Goal: Task Accomplishment & Management: Complete application form

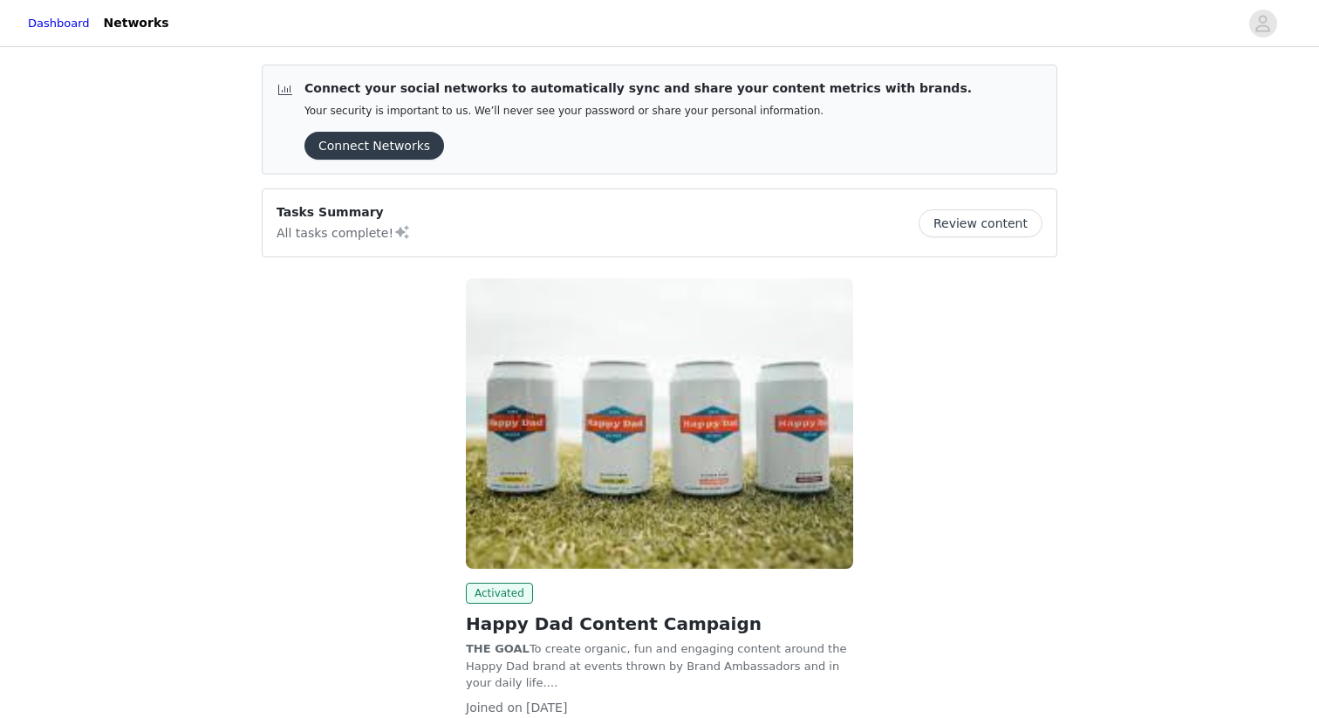
click at [373, 141] on button "Connect Networks" at bounding box center [374, 146] width 140 height 28
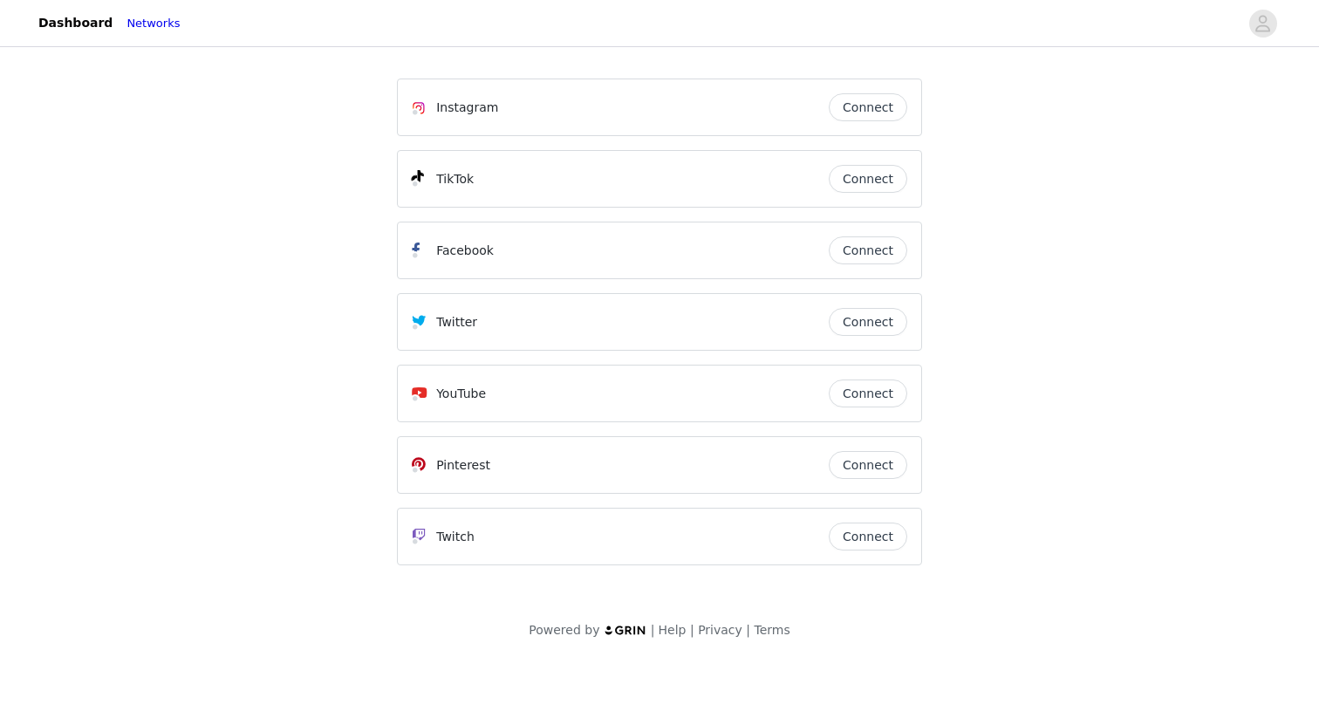
click at [869, 173] on button "Connect" at bounding box center [867, 179] width 78 height 28
click at [858, 122] on div "Instagram Connect" at bounding box center [659, 107] width 525 height 58
click at [856, 115] on button "Connect" at bounding box center [867, 107] width 78 height 28
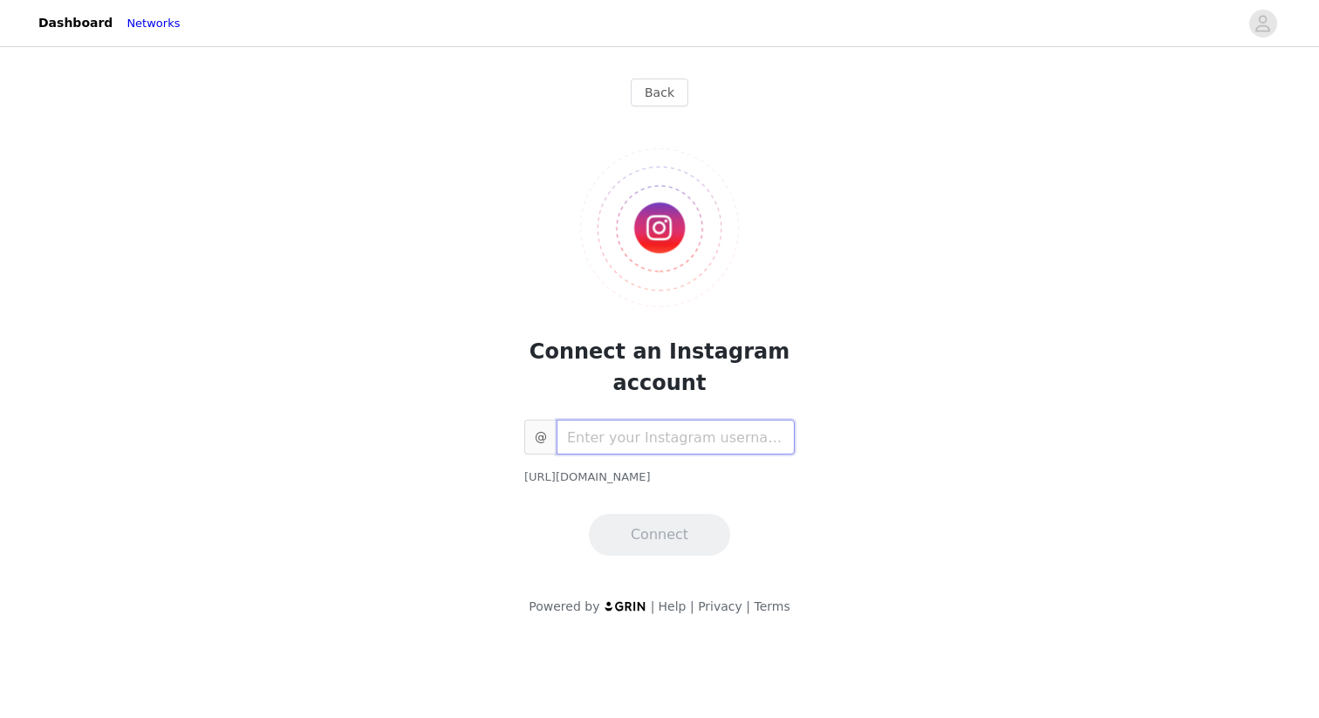
click at [697, 433] on input "text" at bounding box center [675, 436] width 238 height 35
type input "karamckelveyy"
click at [689, 531] on button "Connect" at bounding box center [659, 535] width 141 height 42
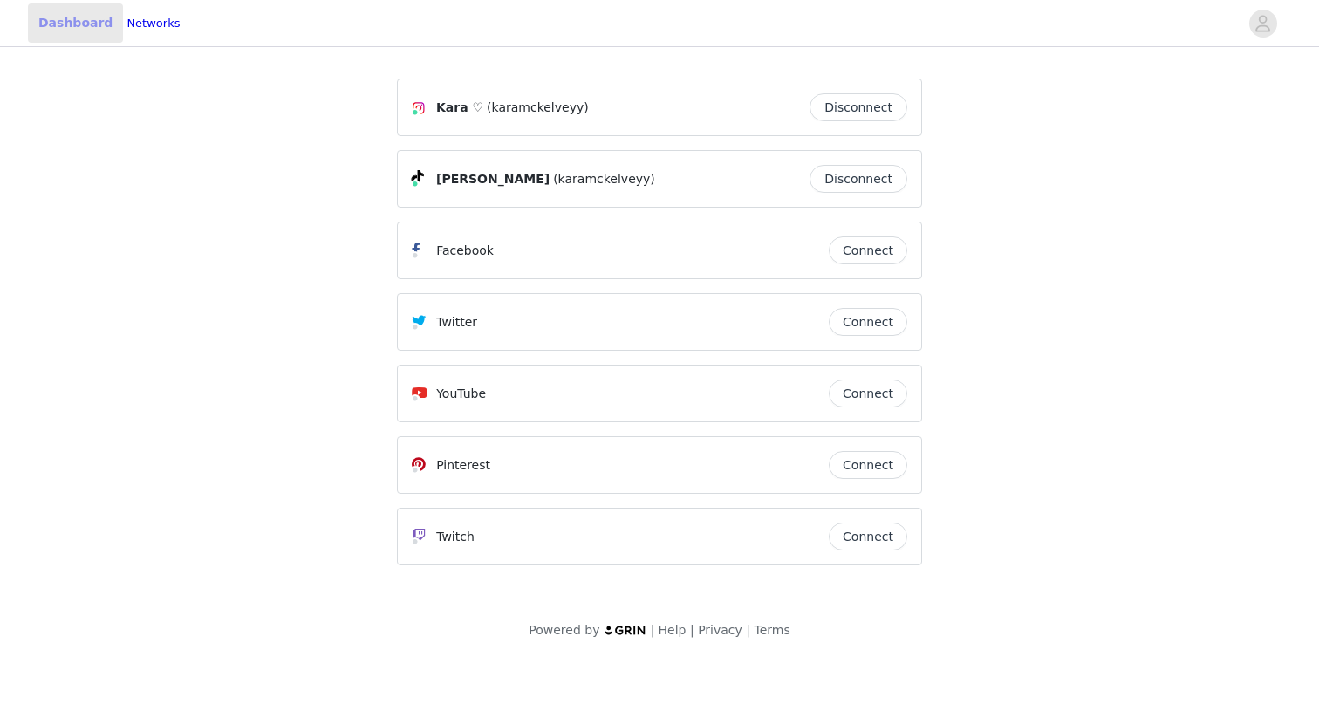
click at [68, 23] on link "Dashboard" at bounding box center [75, 22] width 95 height 39
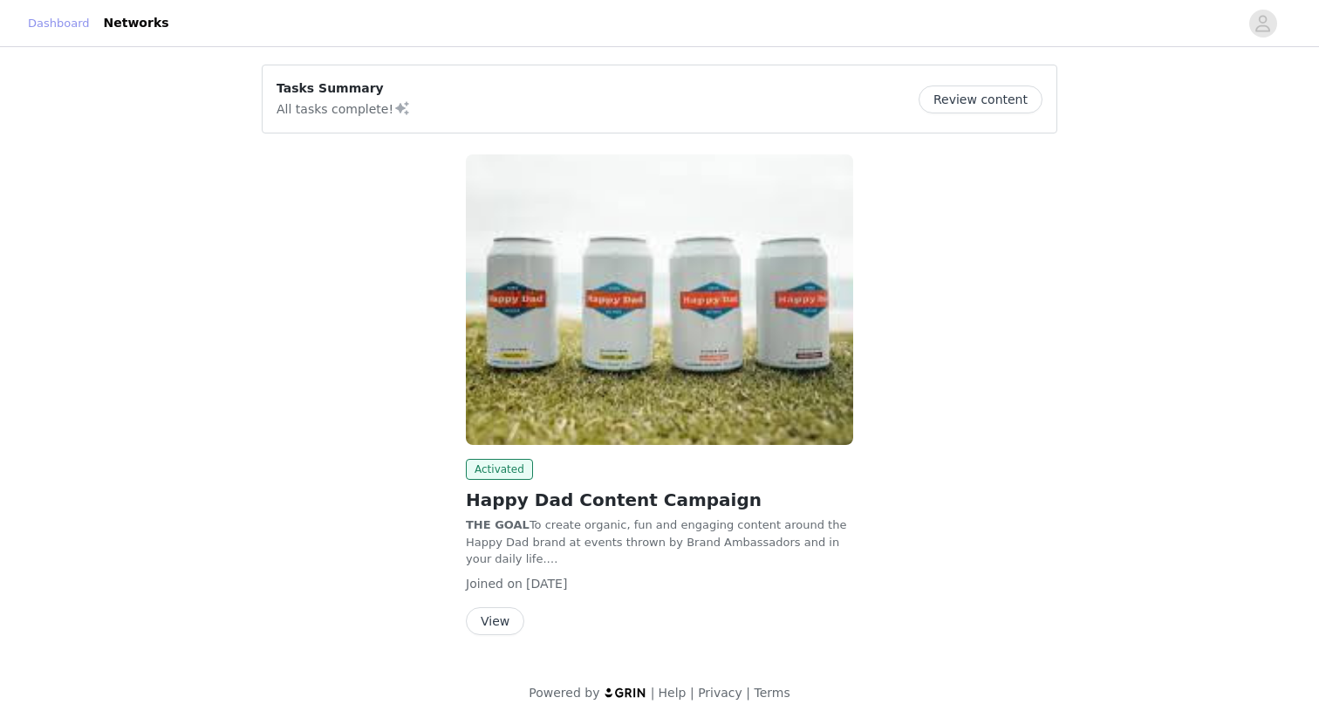
scroll to position [4, 0]
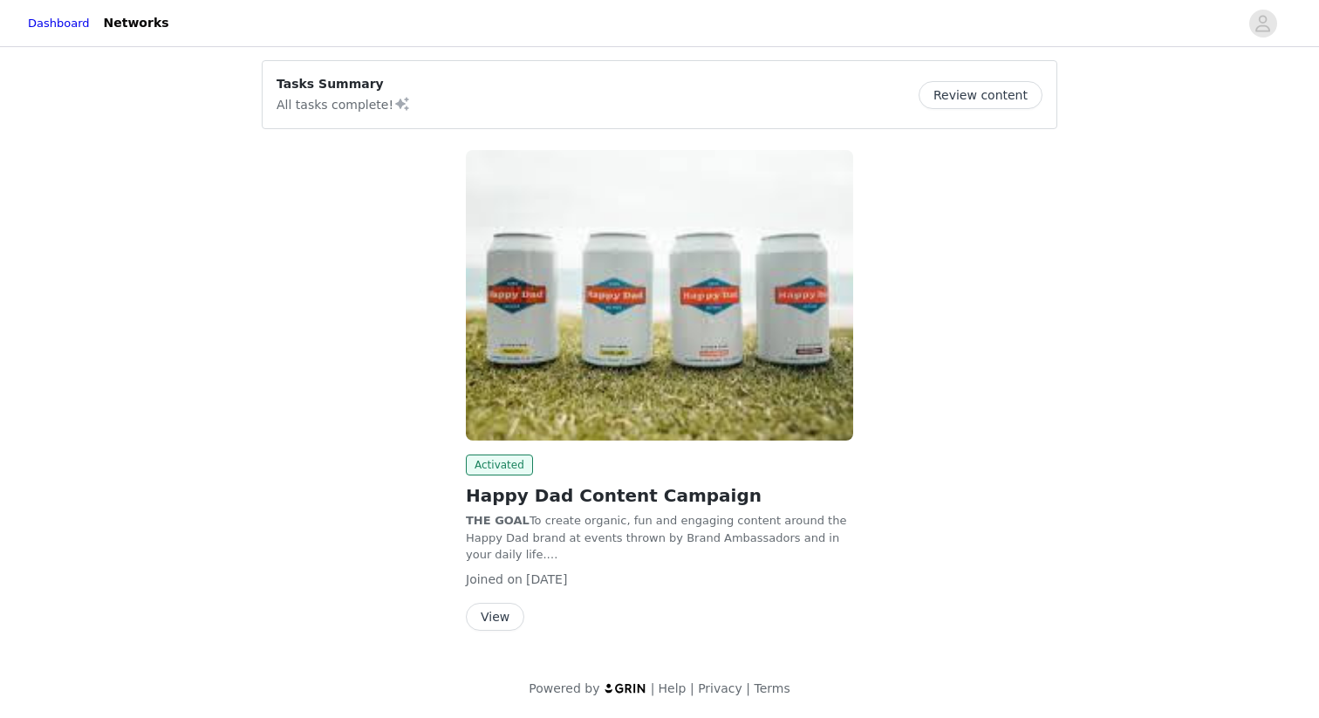
click at [493, 616] on button "View" at bounding box center [495, 617] width 58 height 28
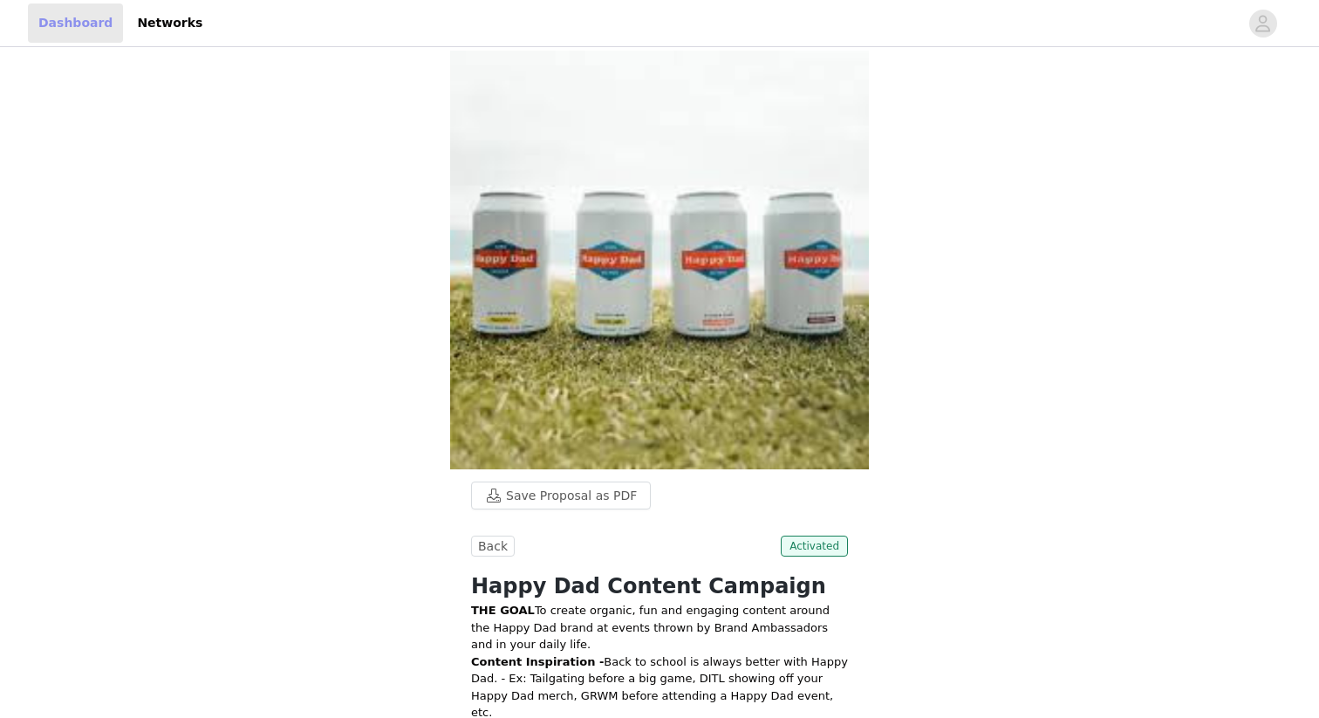
click at [74, 29] on link "Dashboard" at bounding box center [75, 22] width 95 height 39
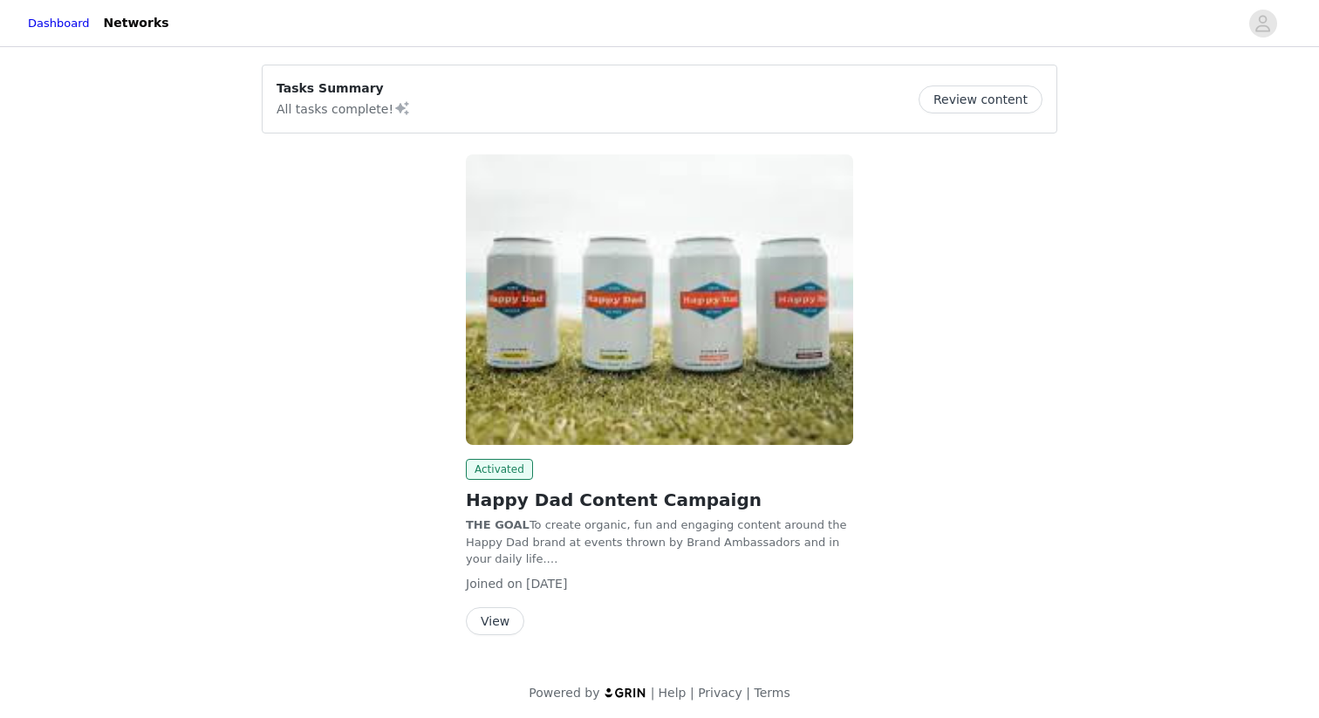
click at [330, 89] on p "Tasks Summary" at bounding box center [343, 88] width 134 height 18
click at [162, 27] on link "Networks" at bounding box center [136, 22] width 86 height 39
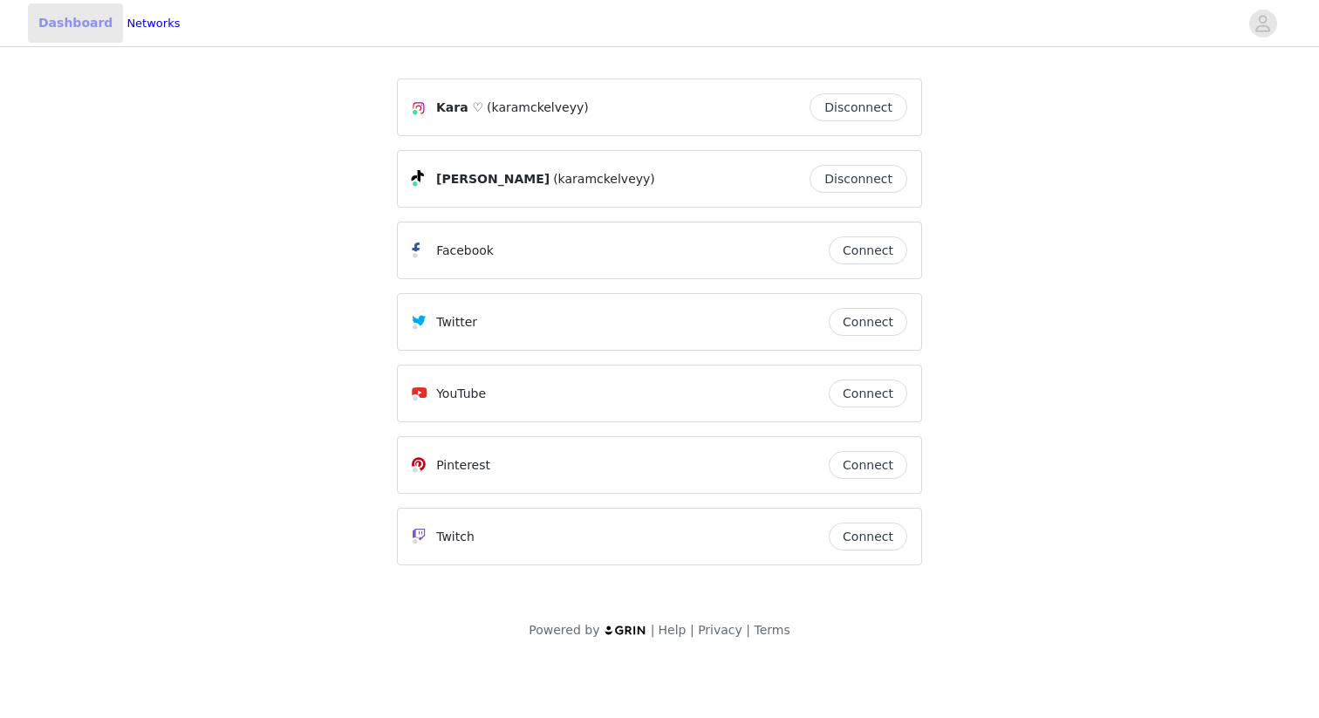
click at [84, 24] on link "Dashboard" at bounding box center [75, 22] width 95 height 39
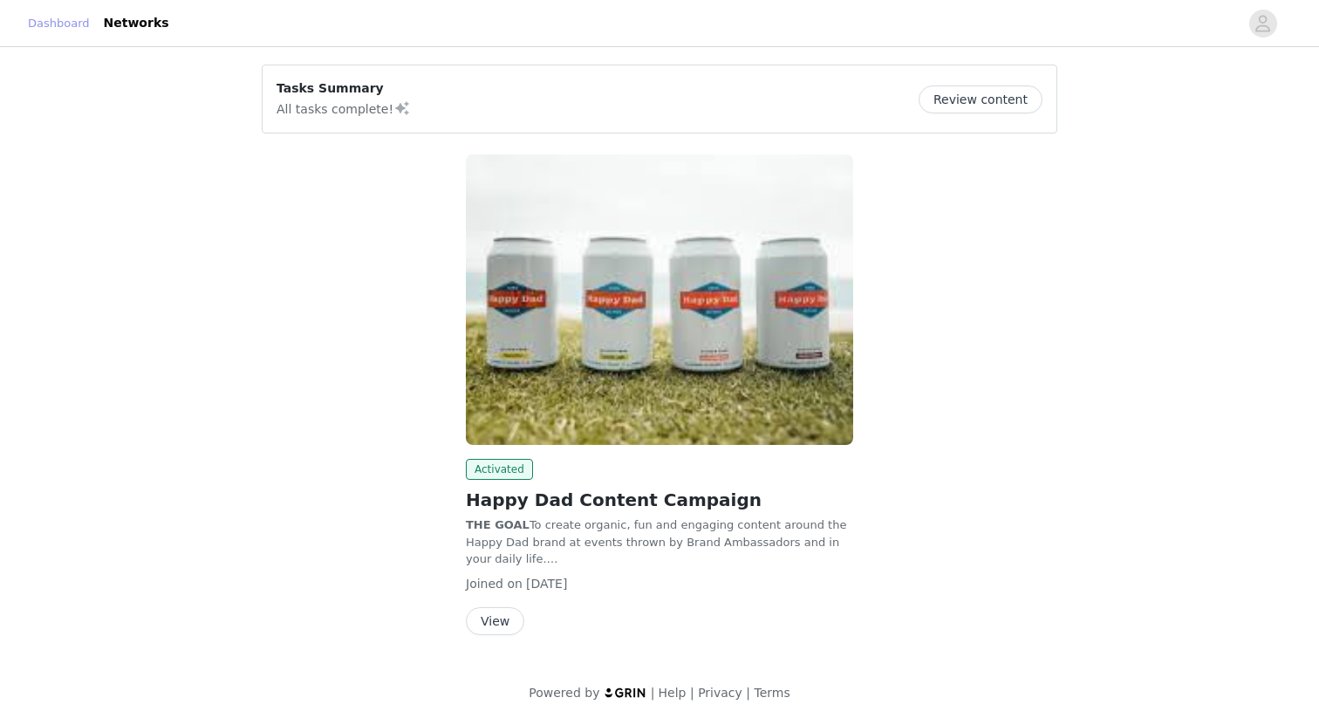
scroll to position [4, 0]
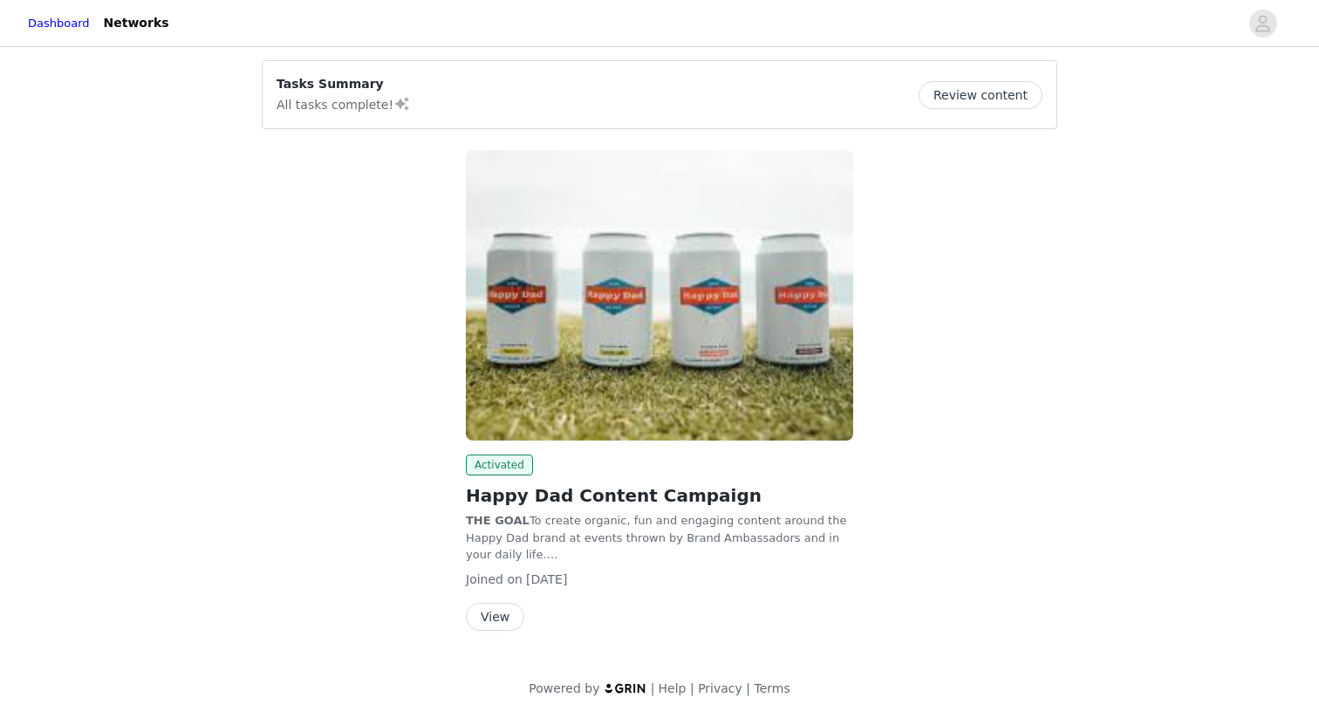
click at [505, 618] on button "View" at bounding box center [495, 617] width 58 height 28
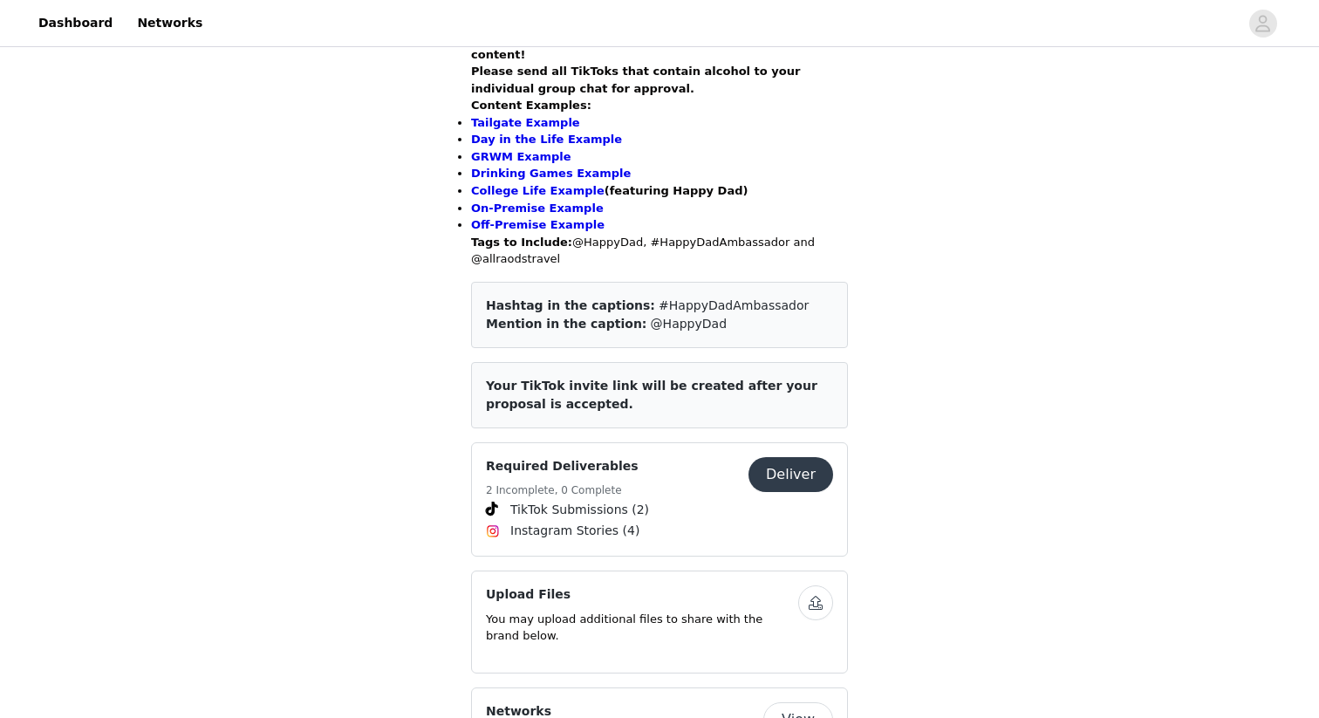
scroll to position [1053, 0]
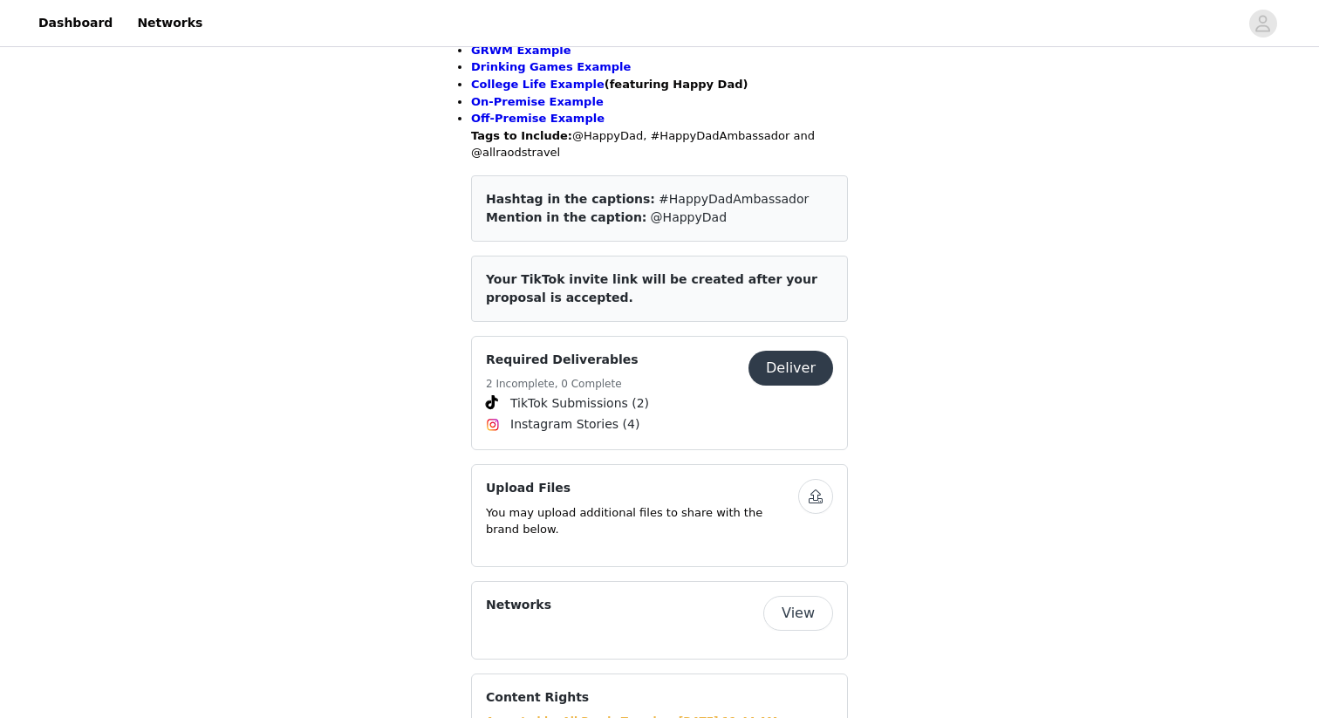
click at [786, 351] on button "Deliver" at bounding box center [790, 368] width 85 height 35
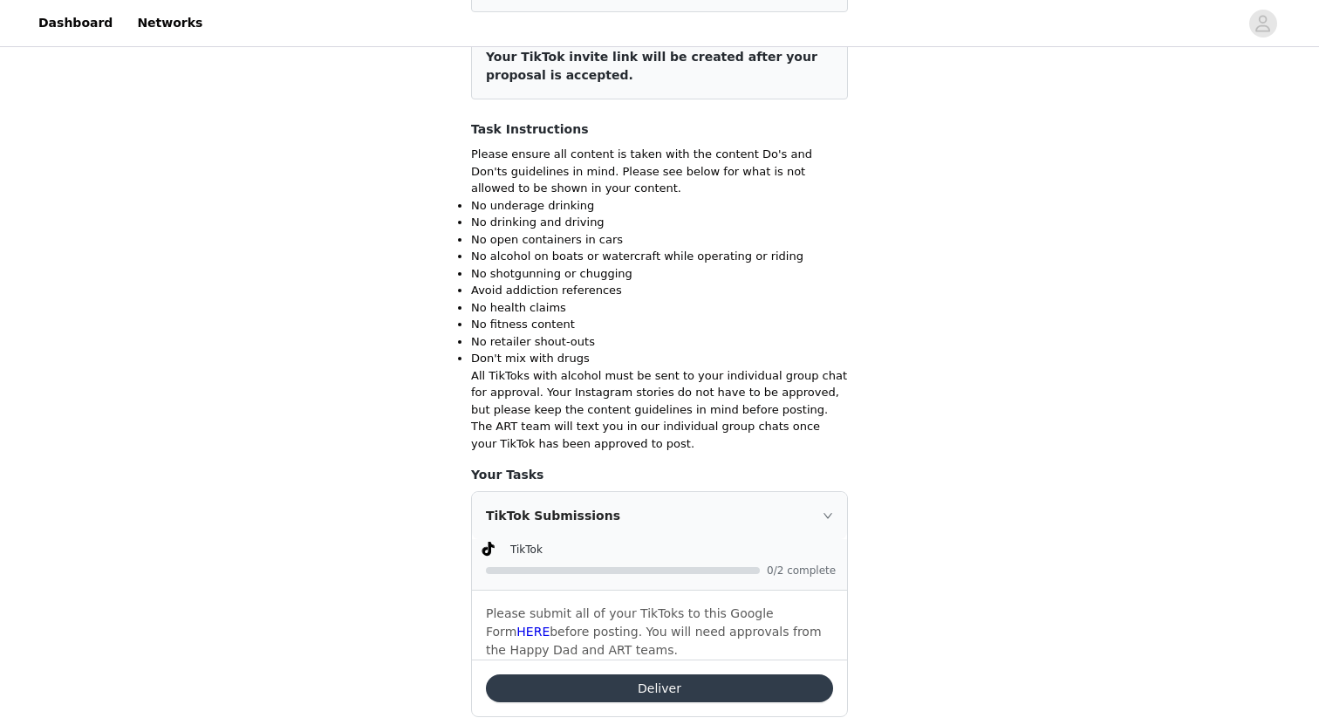
scroll to position [576, 0]
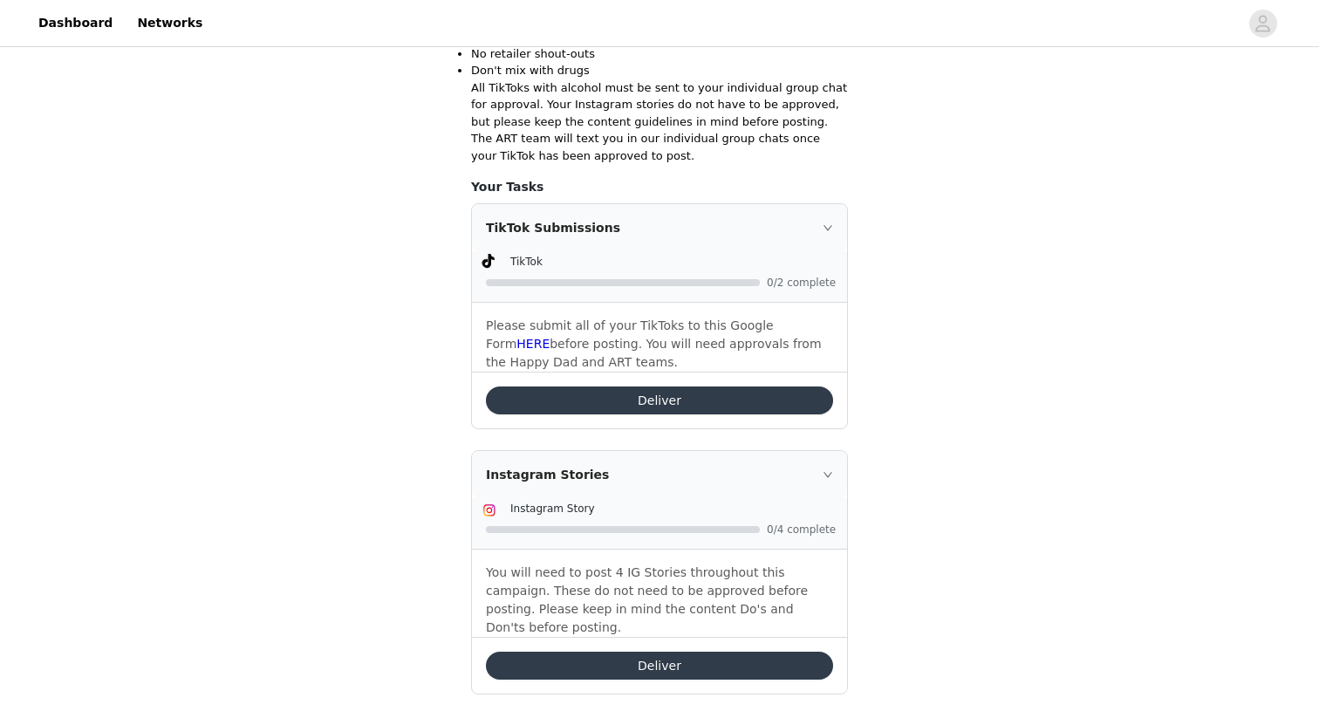
click at [656, 399] on button "Deliver" at bounding box center [659, 400] width 347 height 28
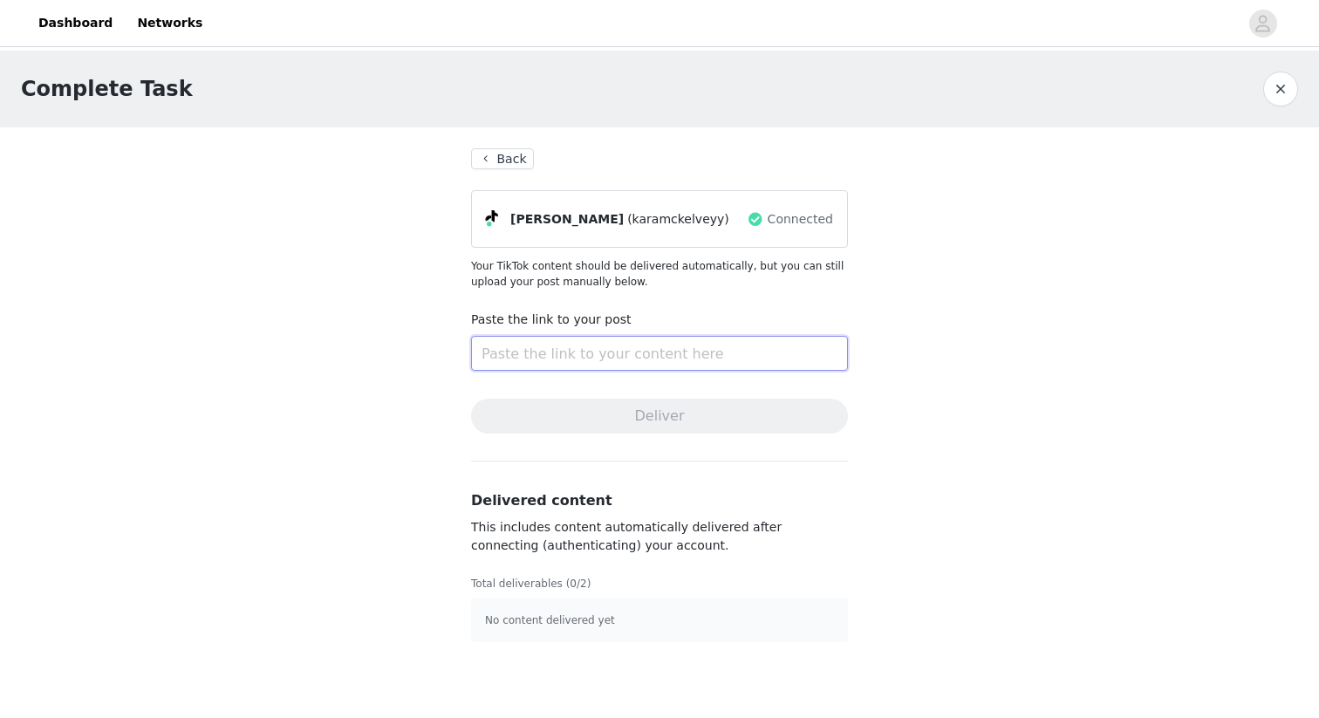
click at [573, 351] on input "text" at bounding box center [659, 353] width 377 height 35
paste input "[URL][DOMAIN_NAME]"
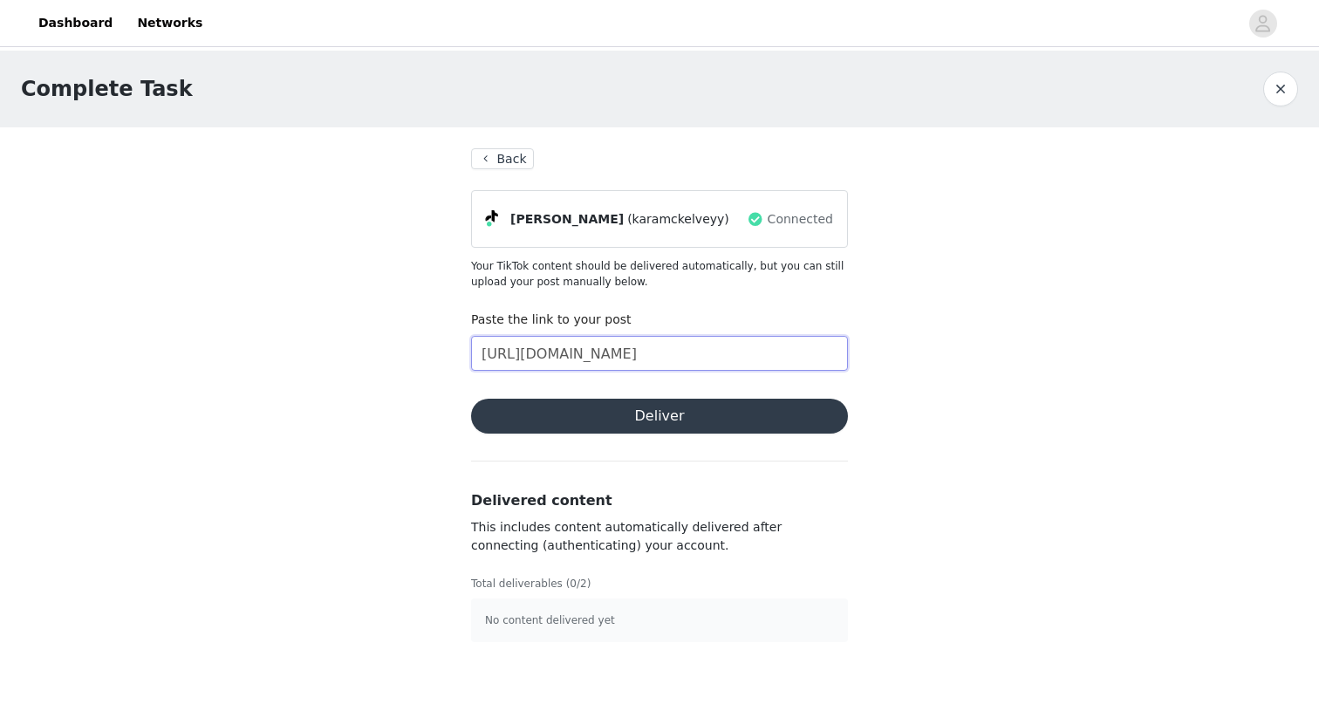
type input "[URL][DOMAIN_NAME]"
click at [574, 410] on button "Deliver" at bounding box center [659, 416] width 377 height 35
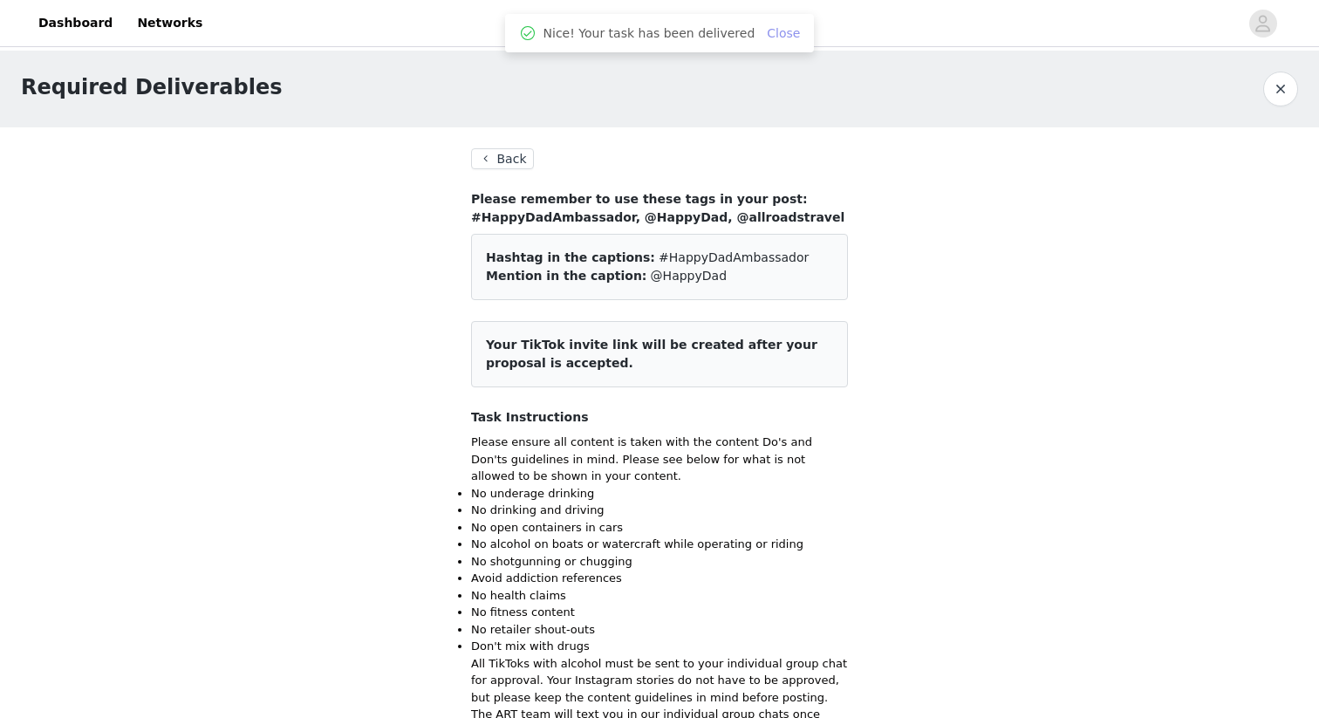
click at [771, 35] on link "Close" at bounding box center [783, 33] width 33 height 14
click at [494, 159] on button "Back" at bounding box center [502, 158] width 63 height 21
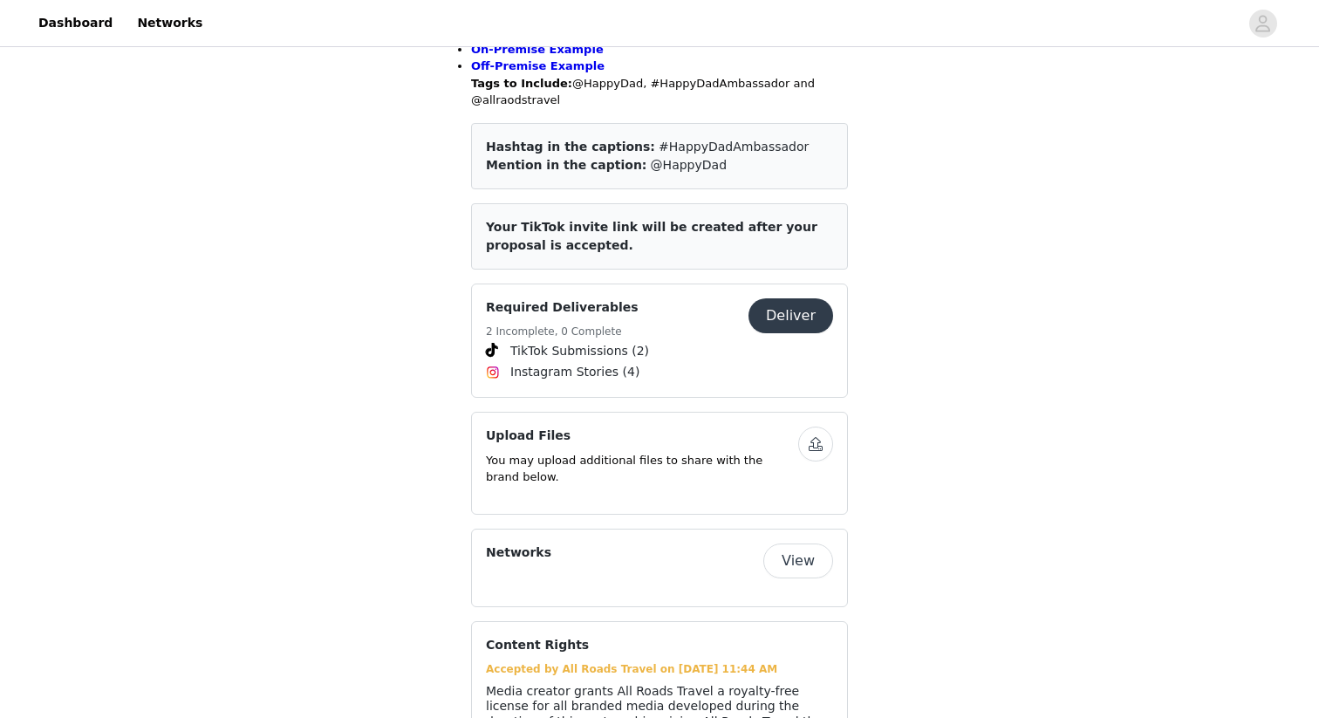
scroll to position [1168, 0]
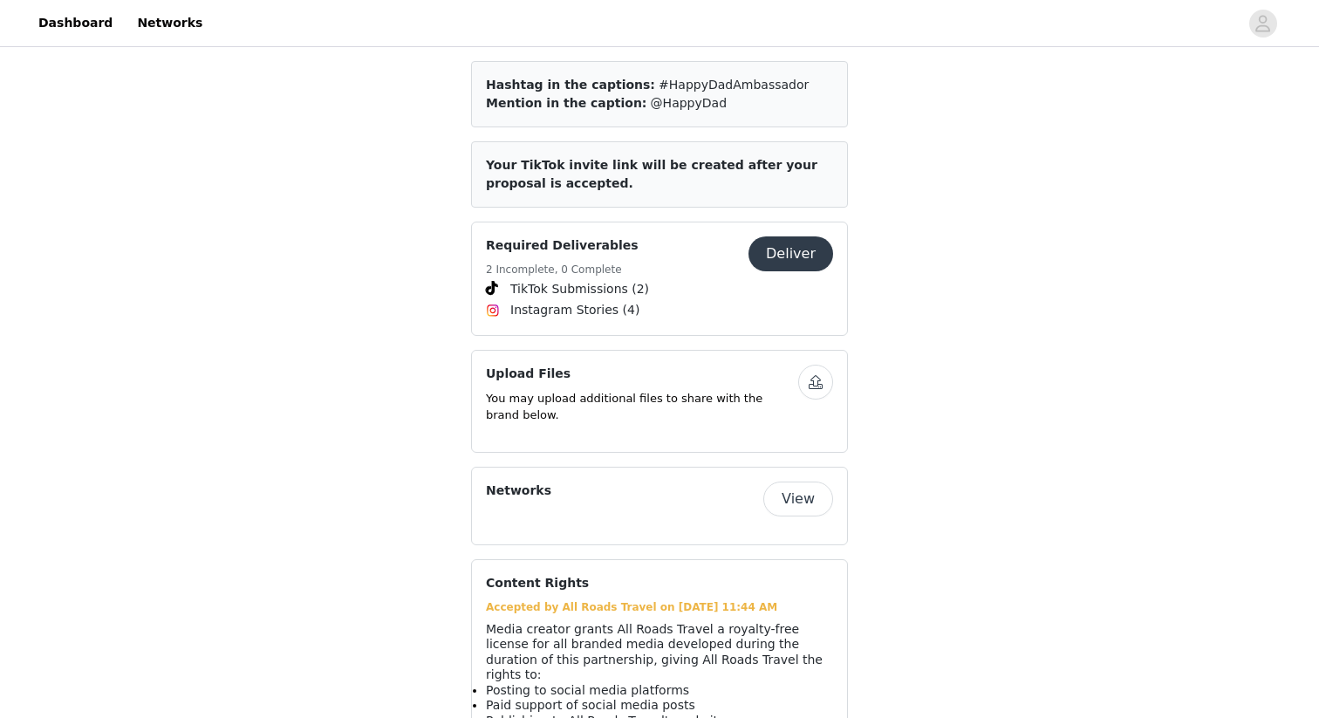
click at [762, 236] on button "Deliver" at bounding box center [790, 253] width 85 height 35
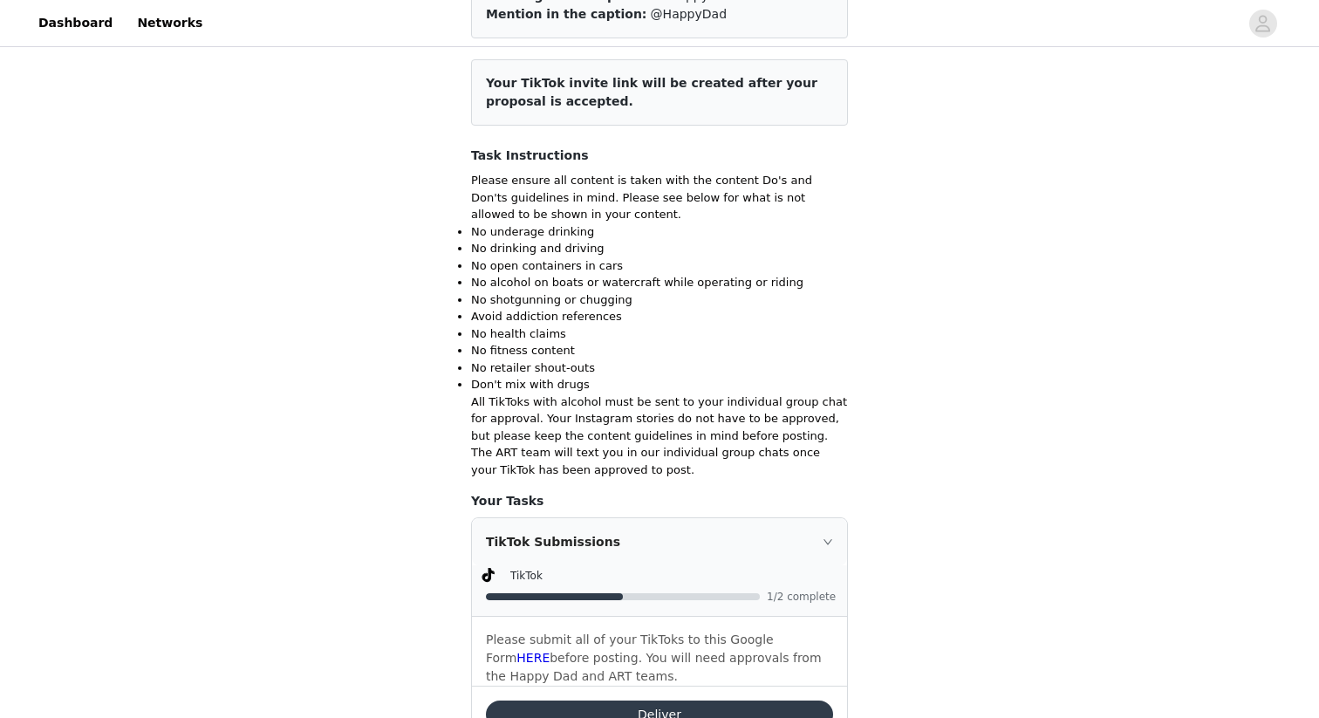
scroll to position [576, 0]
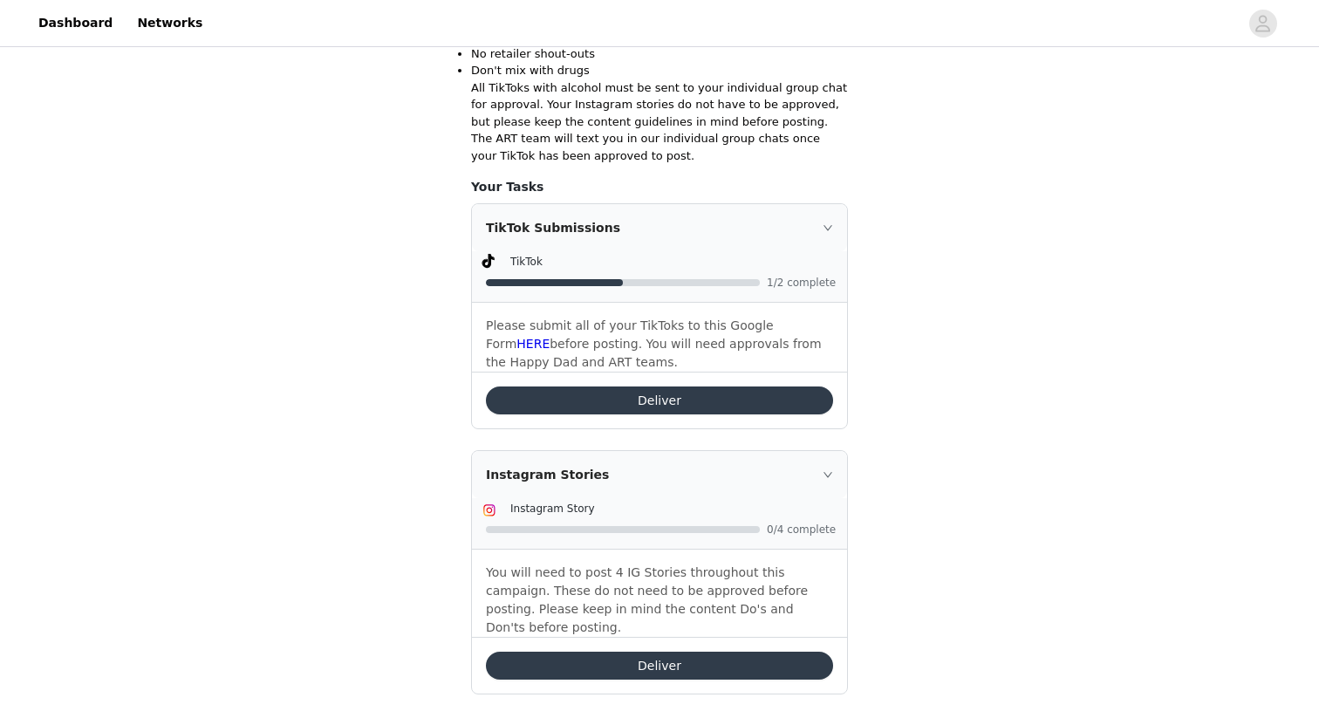
click at [908, 317] on div "Required Deliverables Back Please remember to use these tags in your post: #Hap…" at bounding box center [659, 105] width 1319 height 1261
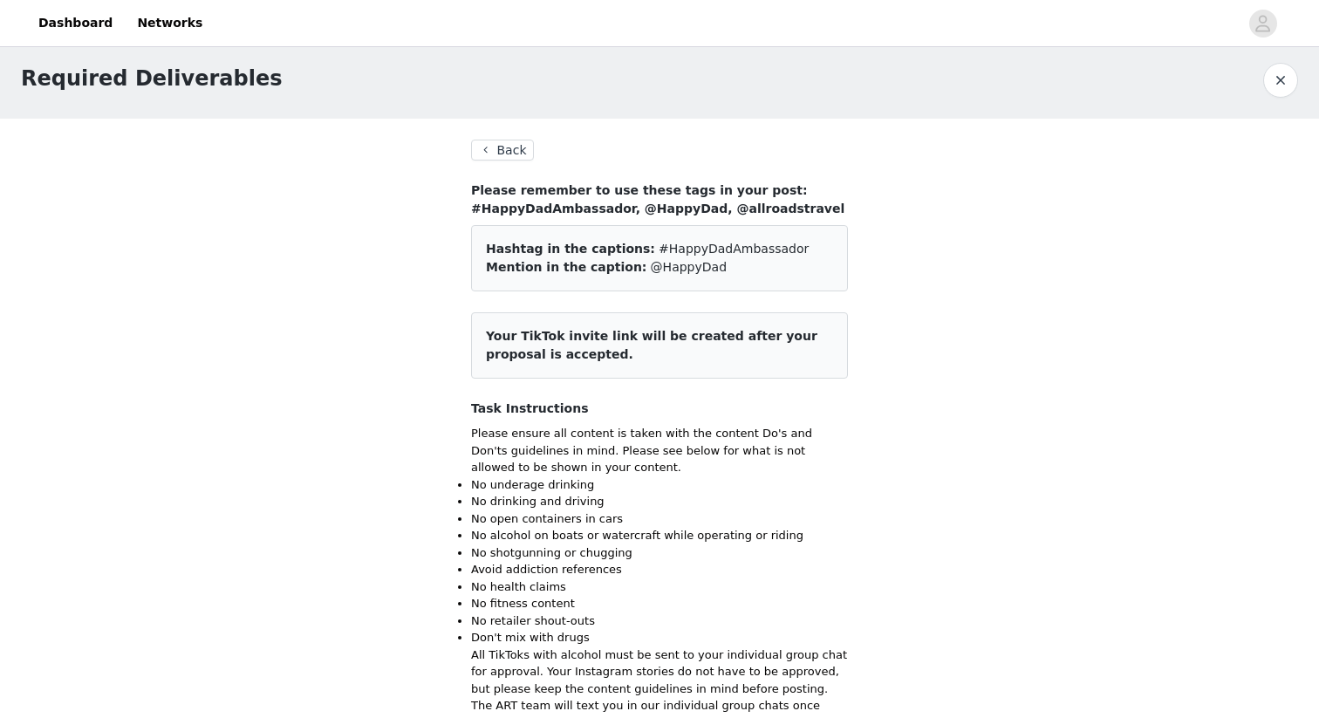
scroll to position [0, 0]
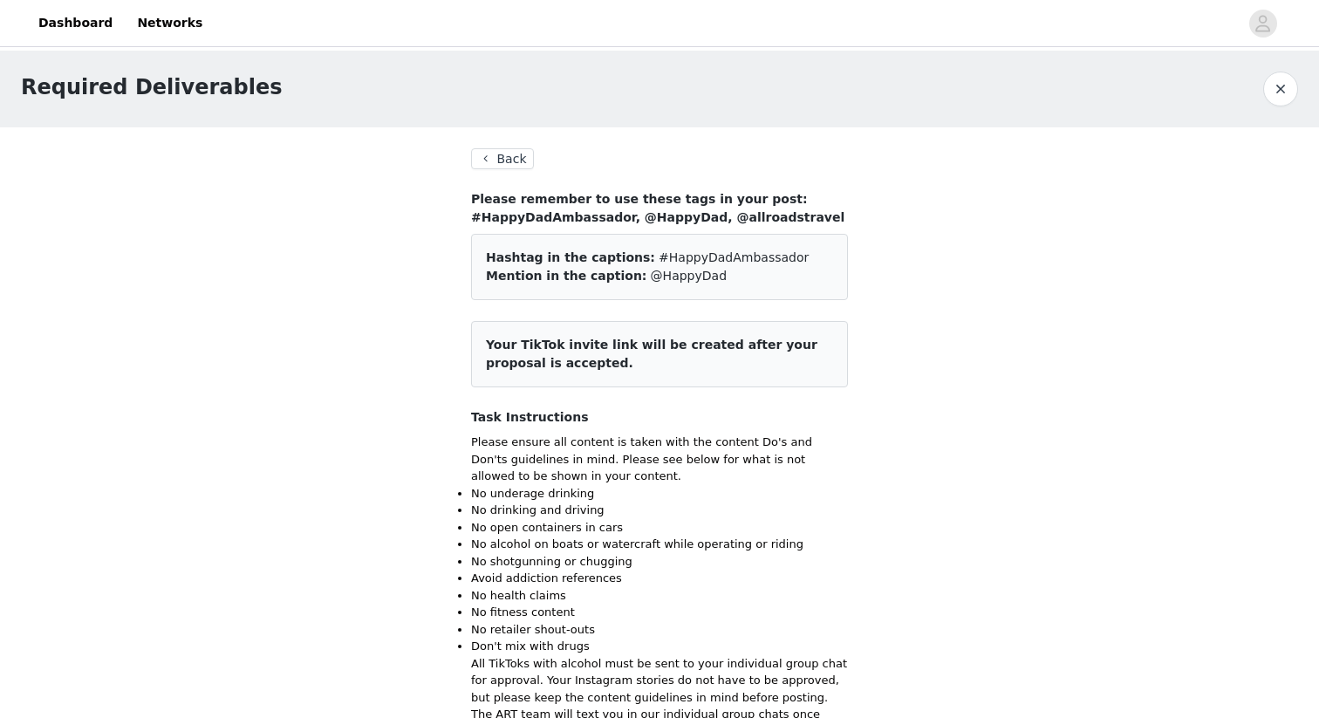
click at [502, 161] on button "Back" at bounding box center [502, 158] width 63 height 21
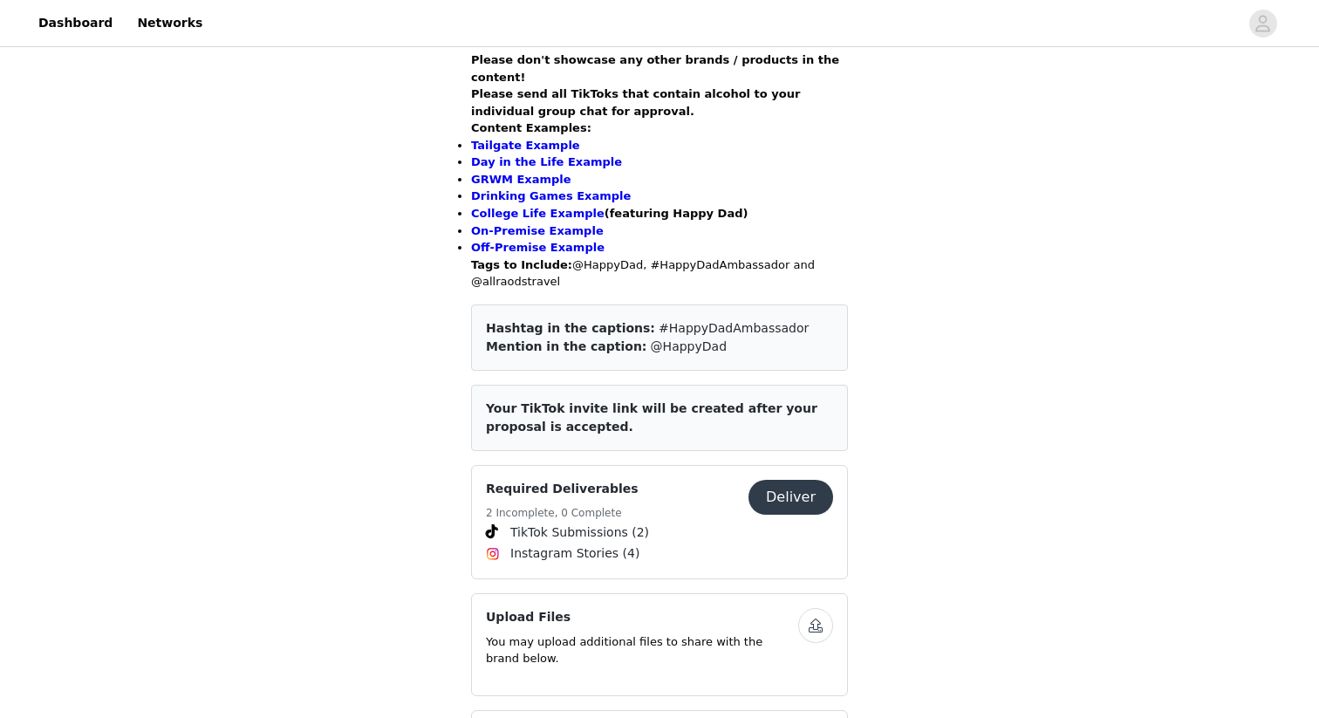
scroll to position [925, 0]
click at [787, 479] on button "Deliver" at bounding box center [790, 496] width 85 height 35
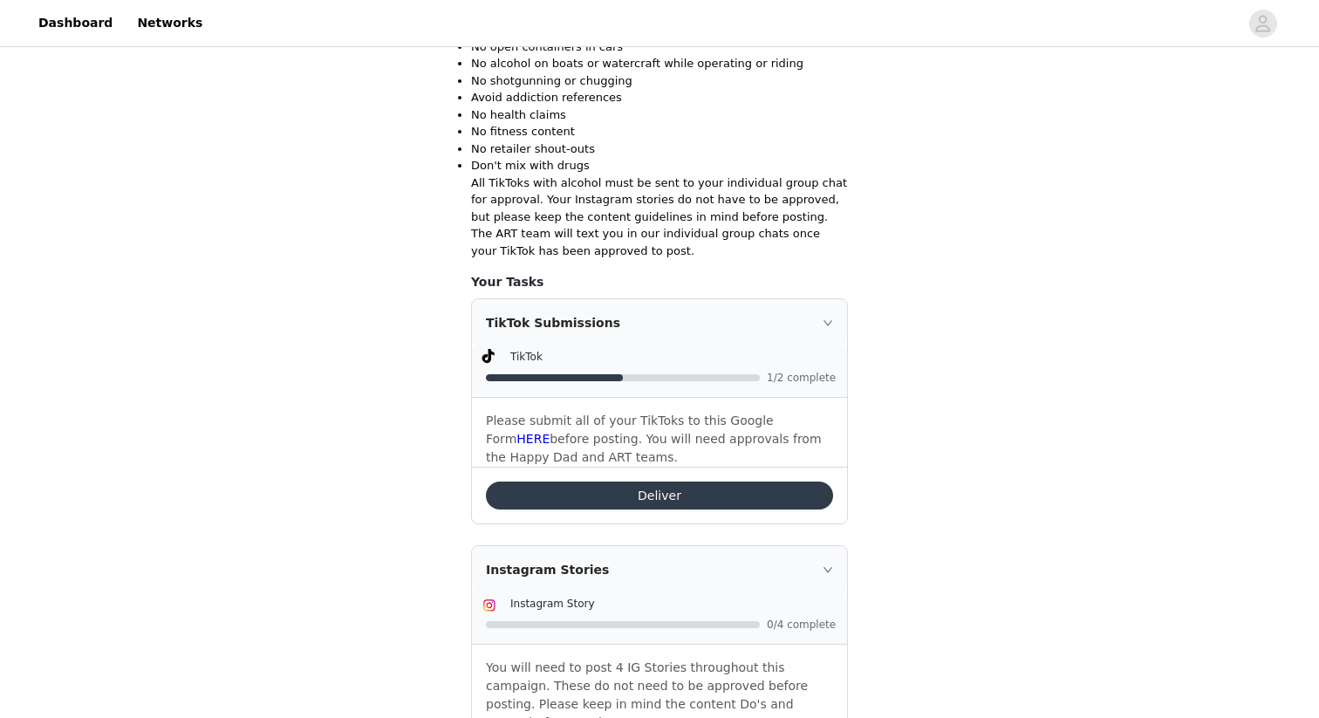
scroll to position [576, 0]
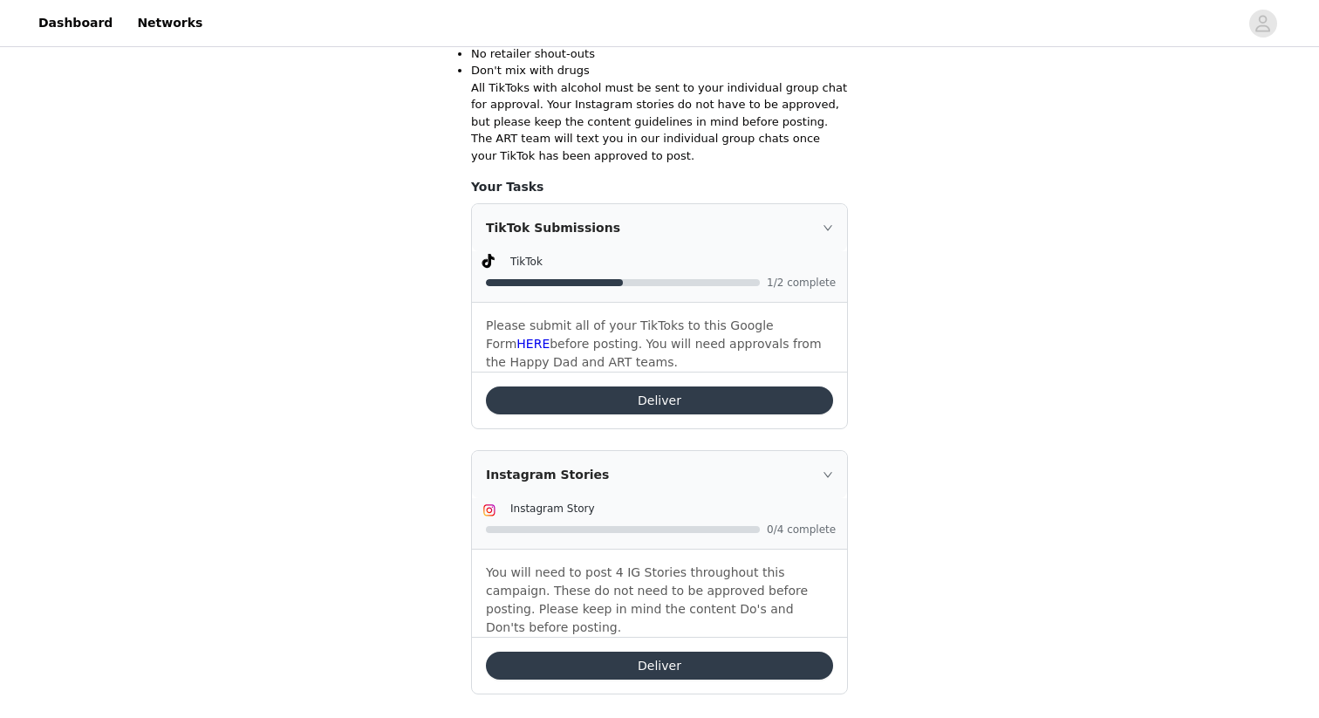
click at [617, 398] on button "Deliver" at bounding box center [659, 400] width 347 height 28
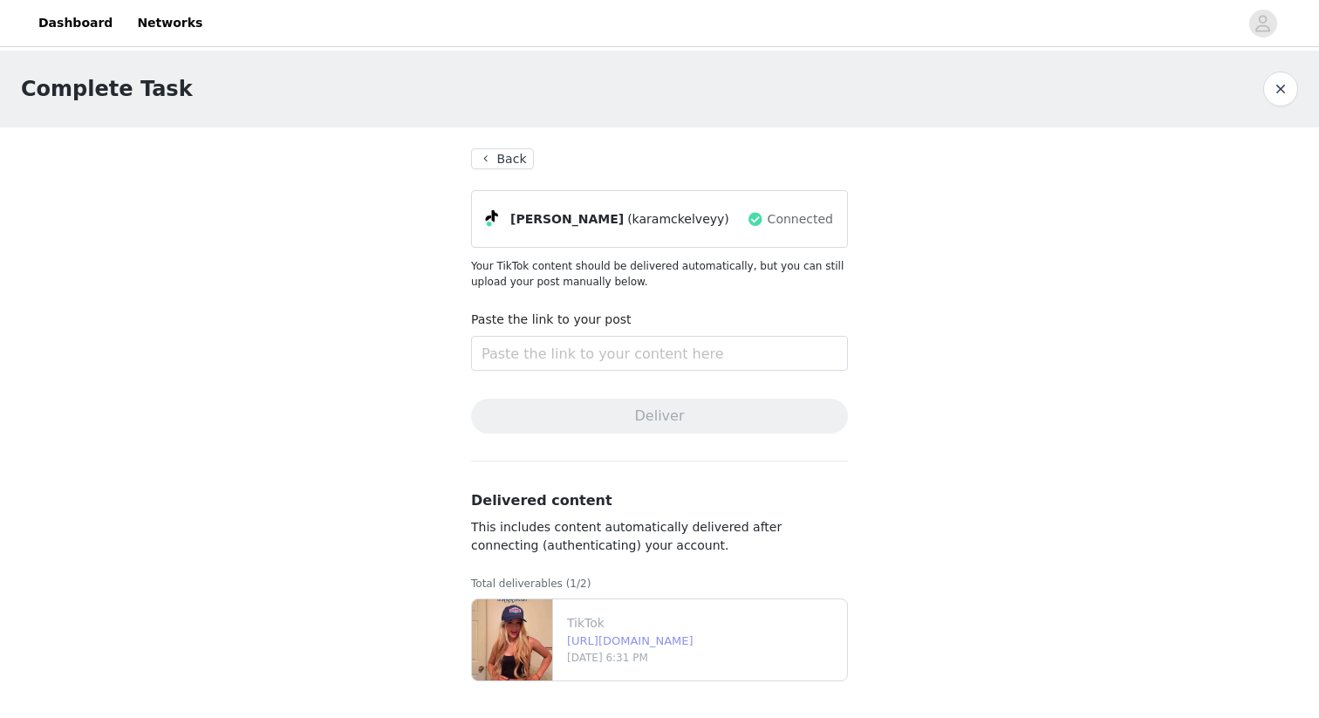
click at [693, 634] on link "[URL][DOMAIN_NAME]" at bounding box center [630, 640] width 126 height 13
click at [501, 161] on button "Back" at bounding box center [502, 158] width 63 height 21
